Goal: Task Accomplishment & Management: Complete application form

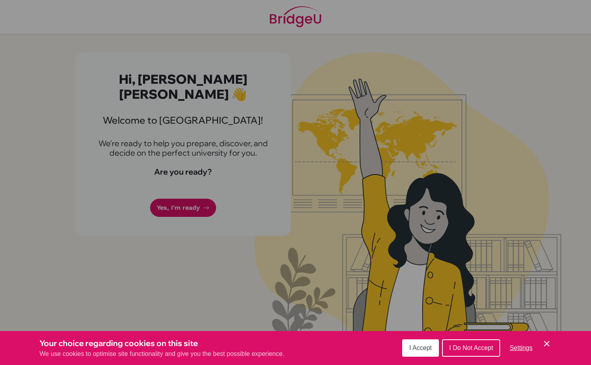
click at [420, 341] on button "I Accept" at bounding box center [420, 347] width 37 height 17
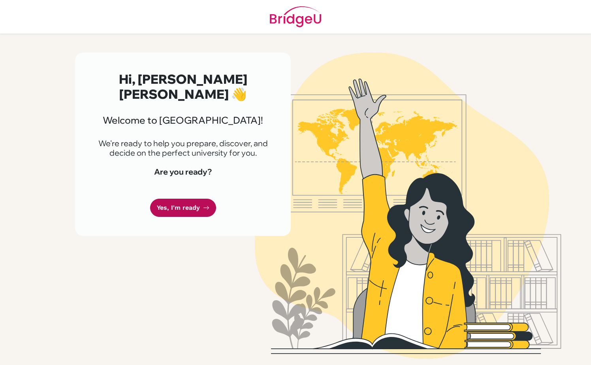
click at [197, 205] on link "Yes, I'm ready" at bounding box center [183, 208] width 66 height 19
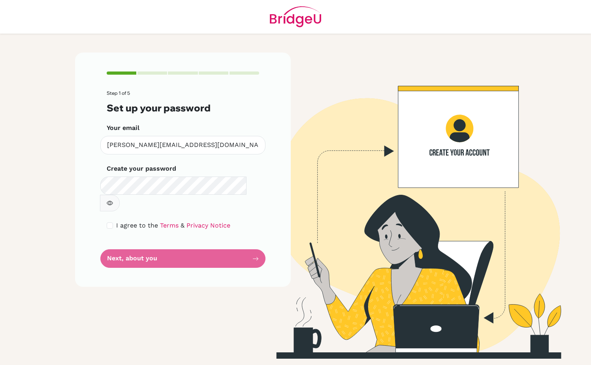
click at [201, 254] on div "Step 1 of 5 Set up your password Your email [PERSON_NAME][EMAIL_ADDRESS][DOMAIN…" at bounding box center [183, 170] width 216 height 234
click at [192, 247] on form "Step 1 of 5 Set up your password Your email [PERSON_NAME][EMAIL_ADDRESS][DOMAIN…" at bounding box center [183, 178] width 152 height 177
click at [113, 200] on icon "button" at bounding box center [110, 203] width 6 height 6
click at [108, 222] on input "checkbox" at bounding box center [110, 225] width 6 height 6
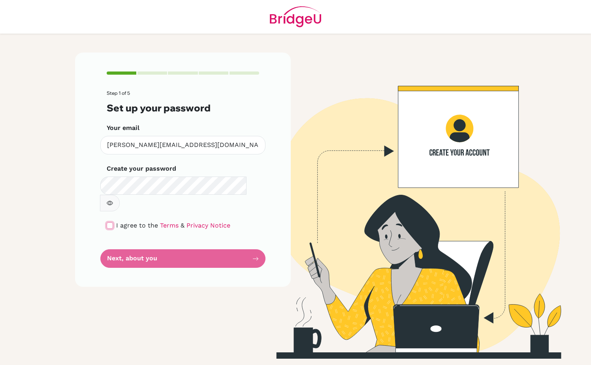
checkbox input "true"
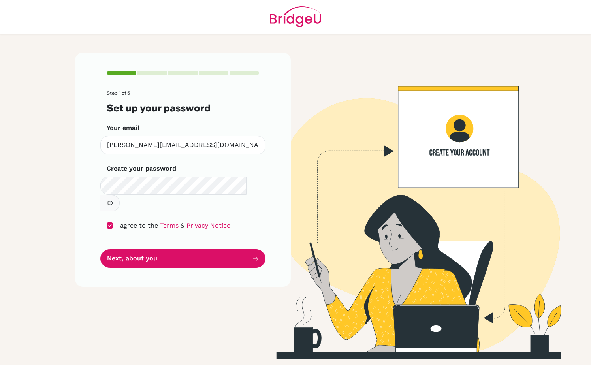
click at [131, 254] on div "Step 1 of 5 Set up your password Your email [PERSON_NAME][EMAIL_ADDRESS][DOMAIN…" at bounding box center [183, 170] width 216 height 234
click at [150, 220] on form "Step 1 of 5 Set up your password Your email [PERSON_NAME][EMAIL_ADDRESS][DOMAIN…" at bounding box center [183, 178] width 152 height 177
click at [167, 231] on form "Step 1 of 5 Set up your password Your email [PERSON_NAME][EMAIL_ADDRESS][DOMAIN…" at bounding box center [183, 178] width 152 height 177
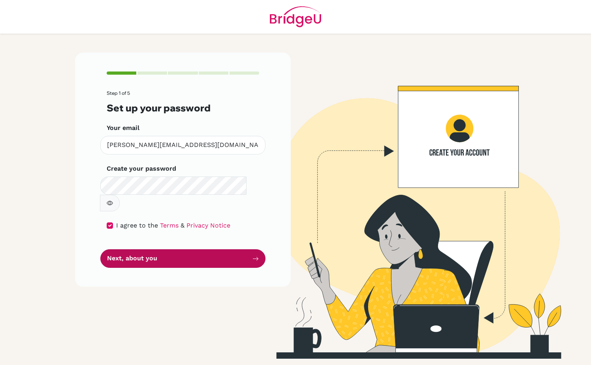
click at [173, 249] on button "Next, about you" at bounding box center [182, 258] width 165 height 19
